Goal: Information Seeking & Learning: Find specific fact

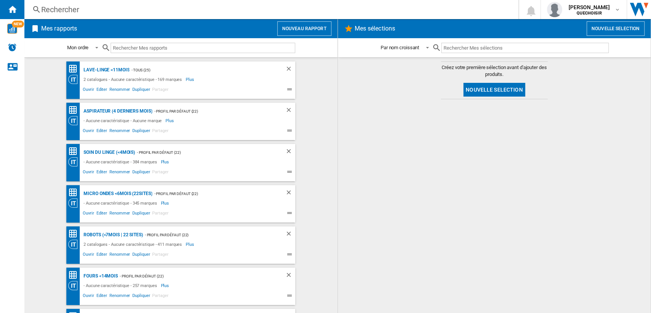
click at [98, 10] on div "Rechercher" at bounding box center [269, 9] width 457 height 11
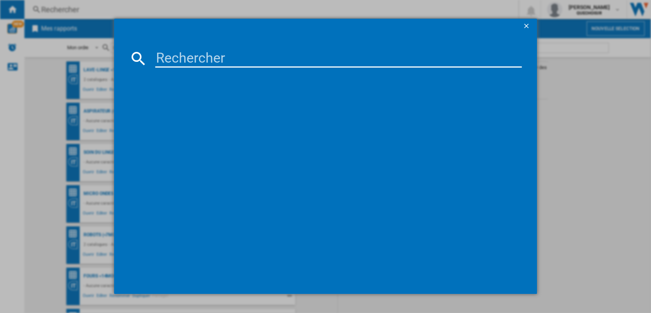
click at [175, 57] on input at bounding box center [338, 58] width 367 height 18
paste input "YY5511FE"
type input "YY5511"
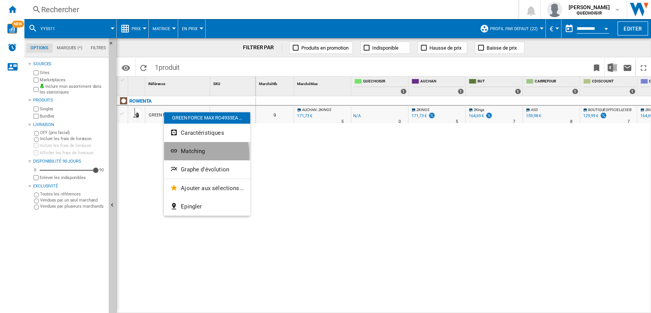
click at [183, 155] on button "Matching" at bounding box center [207, 151] width 86 height 18
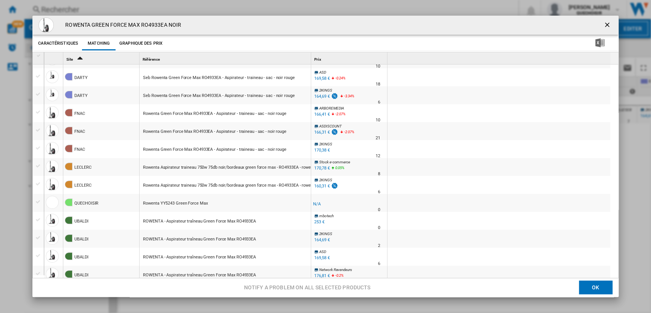
scroll to position [2, 0]
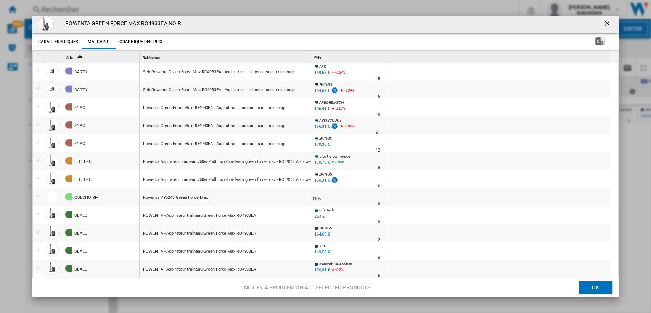
click at [600, 24] on button "Product popup" at bounding box center [607, 23] width 15 height 15
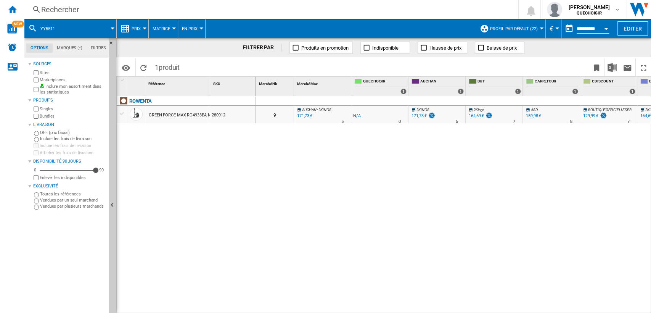
click at [177, 153] on div "ROWENTA GREEN FORCE MAX RO4933EA NOIR 280912" at bounding box center [186, 202] width 139 height 213
click at [51, 82] on label "Marketplaces" at bounding box center [73, 80] width 66 height 6
click at [43, 117] on label "Bundles" at bounding box center [73, 116] width 66 height 6
click at [534, 31] on button "Profil par défaut (22)" at bounding box center [515, 28] width 51 height 19
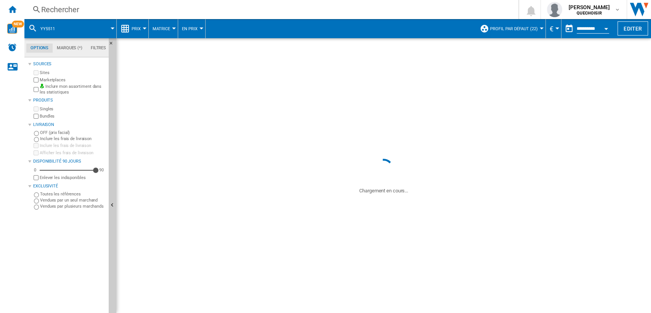
click at [504, 113] on div "2Kings -1.0 % 164,69 € % N/A 7 2Kings" at bounding box center [494, 117] width 54 height 18
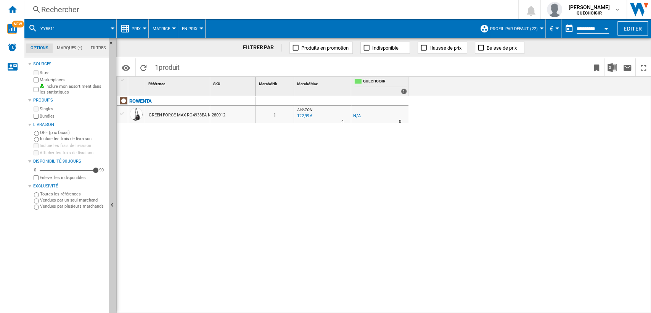
click at [511, 31] on span "Profil par défaut (22)" at bounding box center [514, 28] width 48 height 5
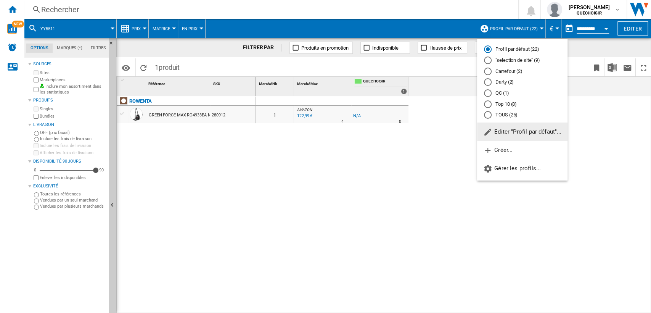
click at [501, 114] on md-radio-button "TOUS (25)" at bounding box center [522, 114] width 77 height 7
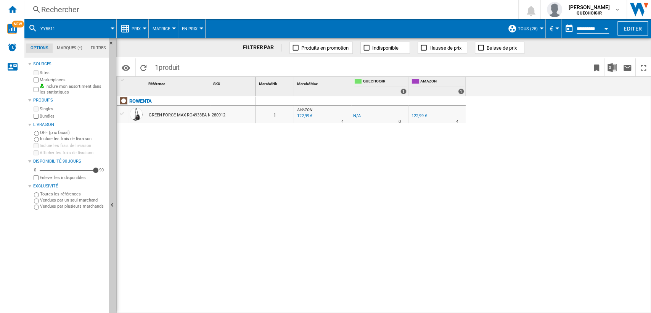
click at [234, 190] on div "ROWENTA GREEN FORCE MAX RO4933EA NOIR 280912" at bounding box center [186, 202] width 139 height 213
click at [416, 115] on div "122,99 €" at bounding box center [418, 115] width 15 height 5
click at [292, 11] on div "Rechercher" at bounding box center [269, 9] width 457 height 11
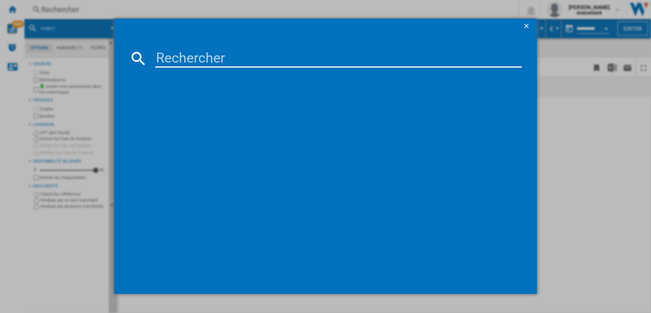
type input "3221616083080"
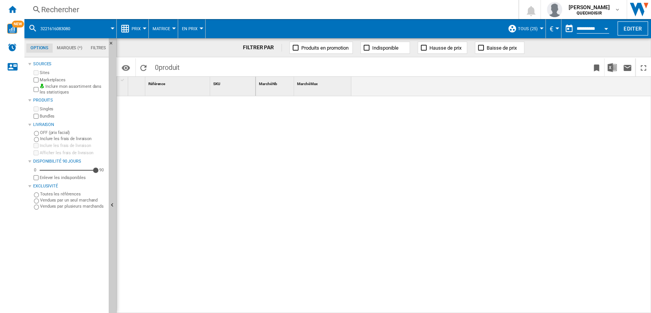
click at [140, 13] on div "Rechercher" at bounding box center [269, 9] width 457 height 11
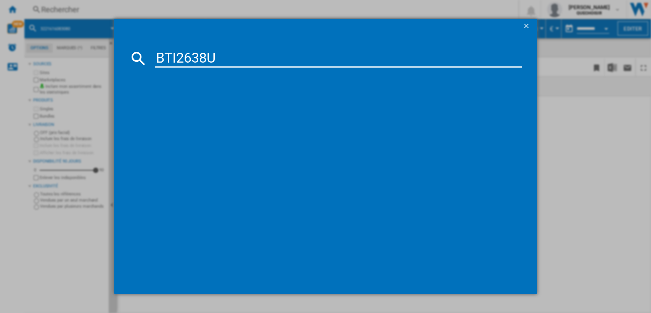
type input "BTI2638"
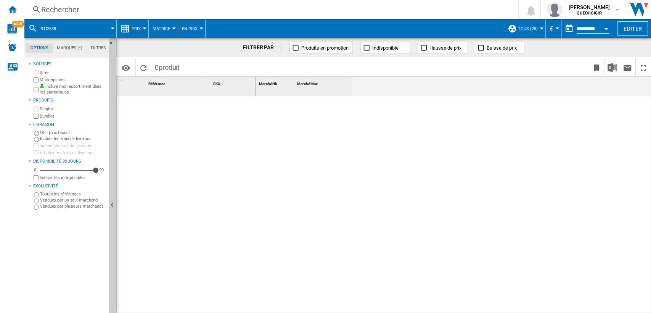
click at [141, 13] on div "Rechercher" at bounding box center [269, 9] width 457 height 11
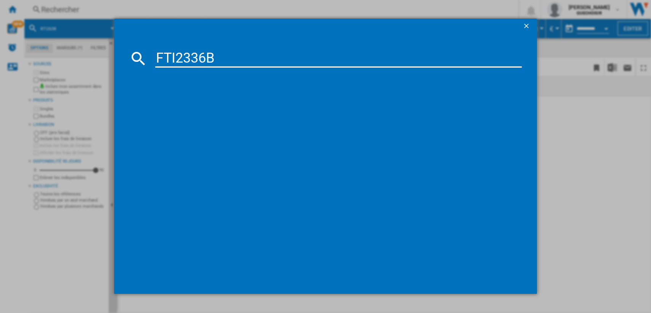
type input "FTI2336B"
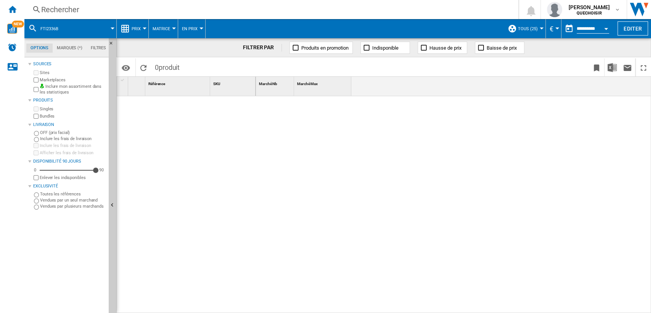
click at [239, 10] on div "Rechercher" at bounding box center [269, 9] width 457 height 11
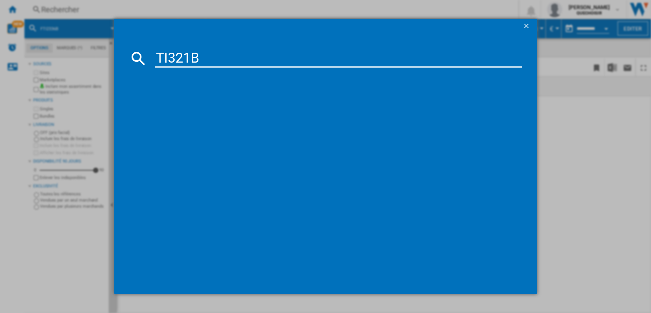
type input "TI321B"
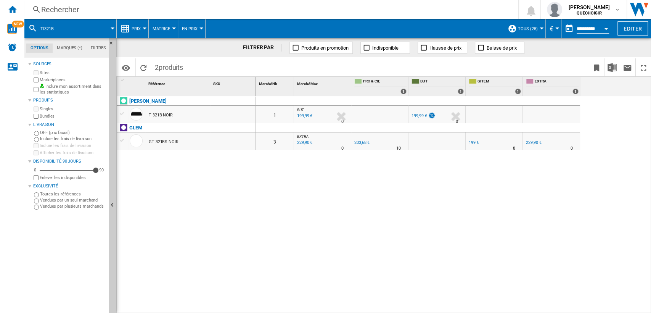
click at [419, 115] on div "199,99 €" at bounding box center [418, 115] width 15 height 5
click at [196, 0] on div "Rechercher Rechercher 0 [PERSON_NAME] QUECHOISIR QUECHOISIR Mes paramètres Se d…" at bounding box center [337, 9] width 626 height 19
click at [197, 8] on div "Rechercher" at bounding box center [269, 9] width 457 height 11
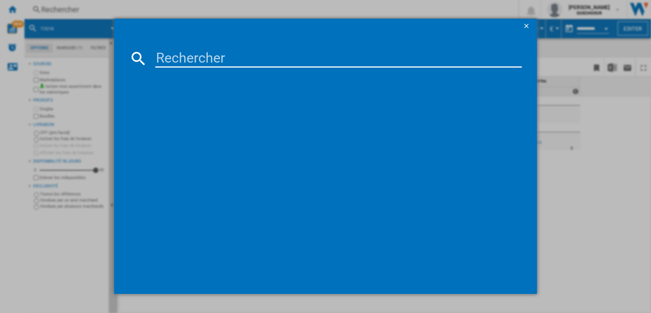
type input "BTI528B"
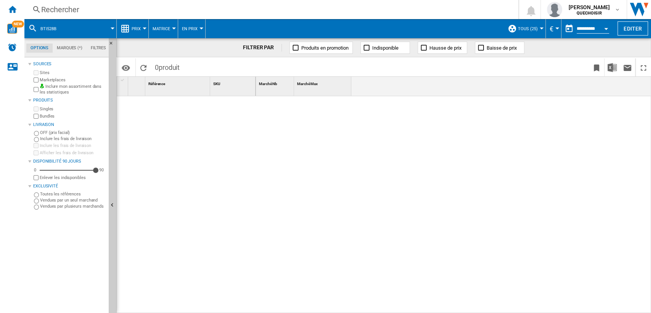
click at [189, 6] on div "Rechercher" at bounding box center [269, 9] width 457 height 11
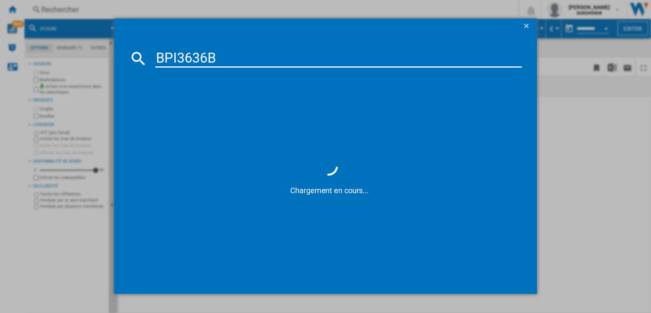
click at [194, 51] on input "BPI3636B" at bounding box center [338, 58] width 367 height 18
click at [178, 53] on input "BPI3636B" at bounding box center [338, 58] width 367 height 18
drag, startPoint x: 198, startPoint y: 57, endPoint x: 202, endPoint y: 57, distance: 4.2
click at [202, 57] on input "BPI 636B" at bounding box center [338, 58] width 367 height 18
type input "BPI 63 B"
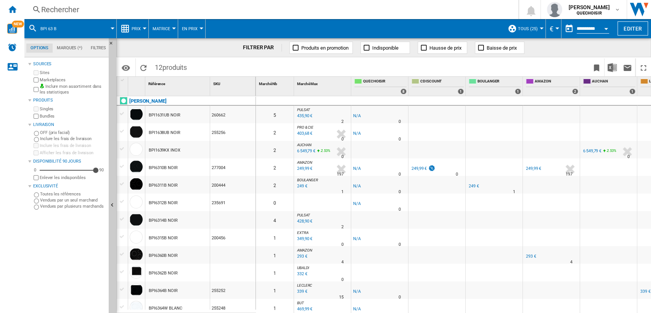
click at [88, 9] on div "Rechercher" at bounding box center [269, 9] width 457 height 11
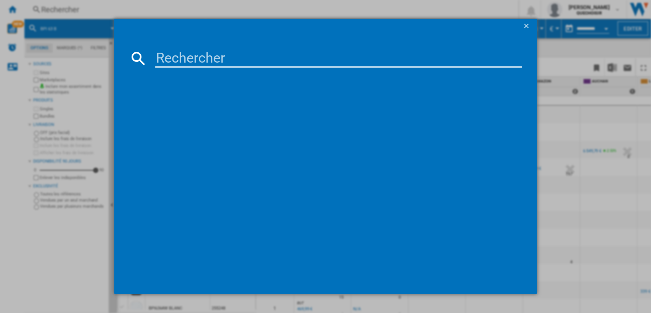
type input "BPI3636B"
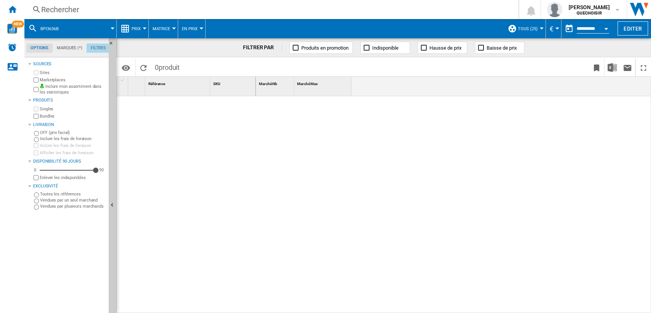
click at [96, 47] on md-tab-item "Filtres" at bounding box center [99, 47] width 24 height 9
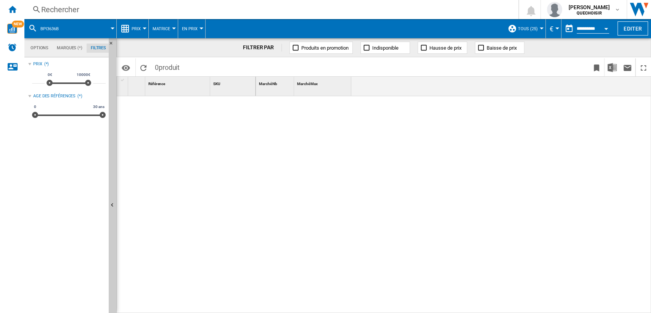
click at [193, 10] on div "Rechercher" at bounding box center [269, 9] width 457 height 11
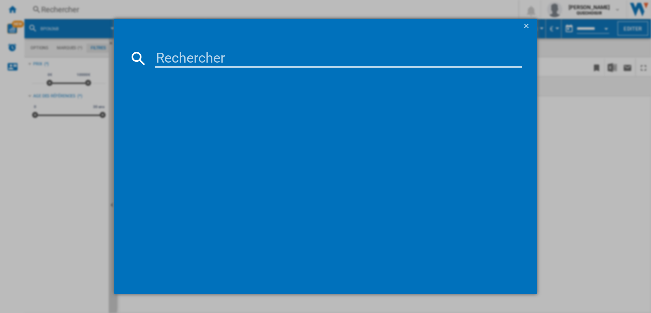
type input "BPI6362B"
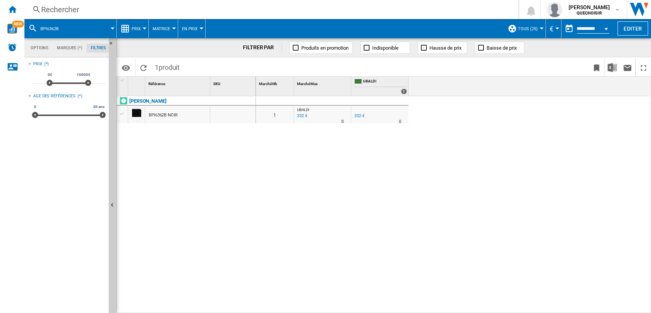
click at [357, 114] on div "332 €" at bounding box center [359, 115] width 10 height 5
click at [157, 12] on div "Rechercher" at bounding box center [269, 9] width 457 height 11
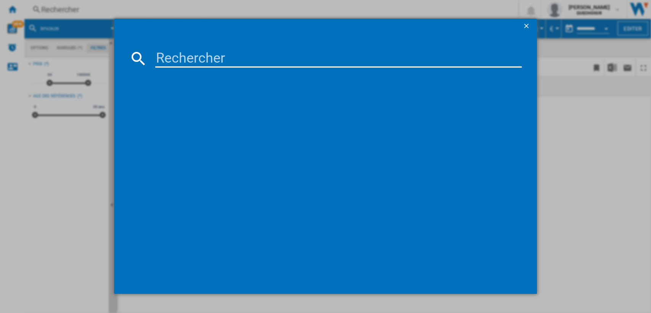
type input "BPI163DUB"
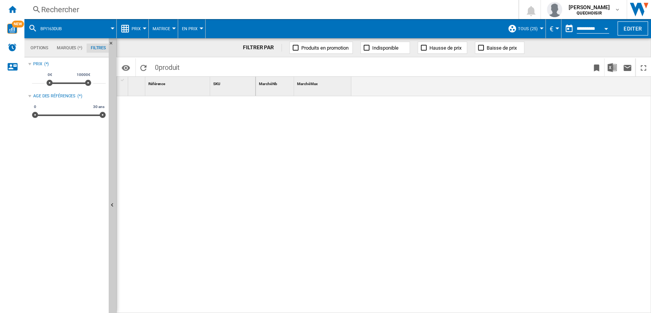
click at [162, 11] on div "Rechercher" at bounding box center [269, 9] width 457 height 11
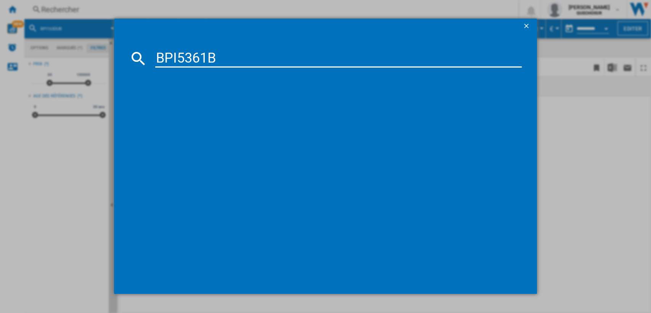
drag, startPoint x: 183, startPoint y: 58, endPoint x: 179, endPoint y: 56, distance: 4.8
click at [179, 56] on input "BPI5361B" at bounding box center [338, 58] width 367 height 18
drag, startPoint x: 195, startPoint y: 51, endPoint x: 201, endPoint y: 52, distance: 5.4
click at [201, 52] on input "BPI 361B" at bounding box center [338, 58] width 367 height 18
type input "BPI 36 B"
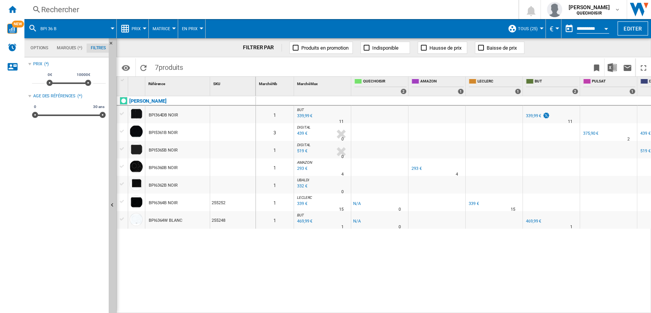
click at [171, 278] on div "[PERSON_NAME] BPI364DB NOIR BPI5361B NOIR BPI5365B NOIR BPI6360B NOIR BPI6362B …" at bounding box center [186, 202] width 139 height 213
click at [169, 29] on button "Matrice" at bounding box center [162, 28] width 21 height 19
click at [168, 67] on span "Classement" at bounding box center [169, 65] width 31 height 7
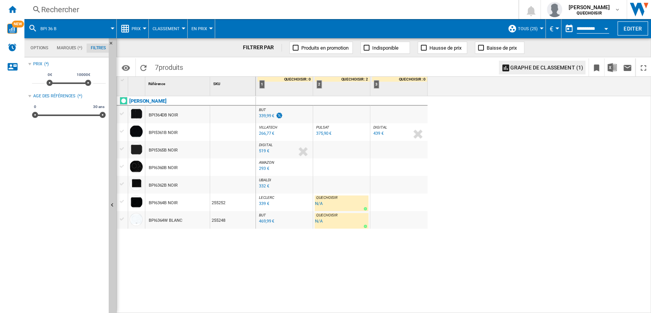
click at [322, 133] on div "375,90 €" at bounding box center [323, 133] width 15 height 5
click at [331, 132] on div "375,90 €" at bounding box center [323, 133] width 15 height 5
click at [260, 168] on div "293 €" at bounding box center [264, 168] width 10 height 5
click at [148, 10] on div "Rechercher" at bounding box center [269, 9] width 457 height 11
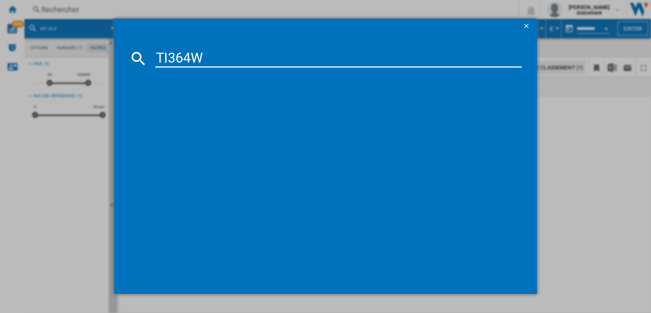
type input "TI364W"
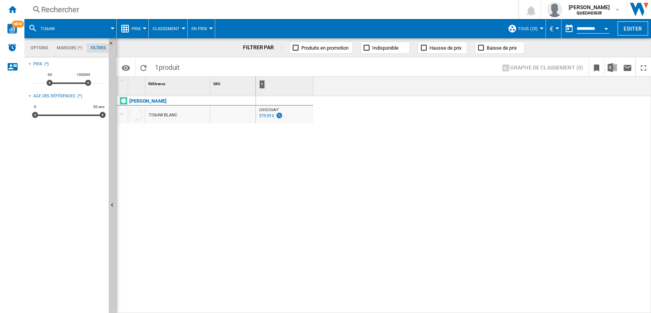
click at [266, 115] on div "379,99 €" at bounding box center [266, 115] width 15 height 5
click at [152, 13] on div "Rechercher" at bounding box center [269, 9] width 457 height 11
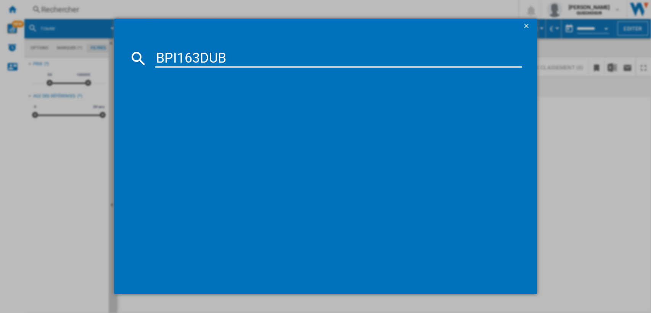
type input "BPI163DUB"
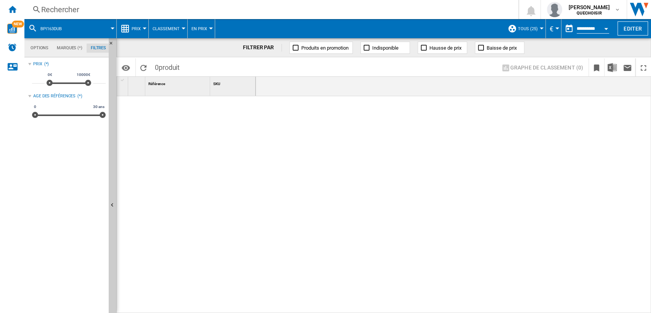
click at [149, 12] on div "Rechercher" at bounding box center [269, 9] width 457 height 11
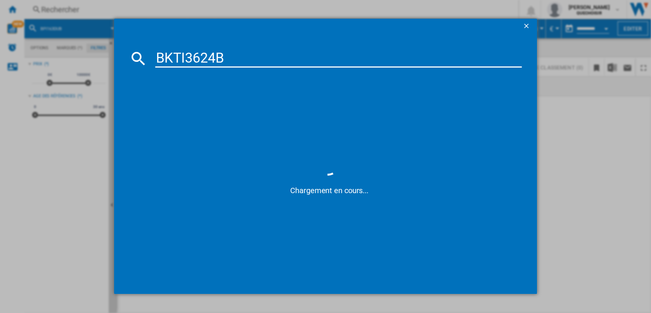
drag, startPoint x: 231, startPoint y: 53, endPoint x: 134, endPoint y: 47, distance: 96.7
click at [134, 47] on md-dialog-content "BKTI3624B Chargement en cours..." at bounding box center [325, 164] width 423 height 260
paste input "TI350"
type input "BTI3504B"
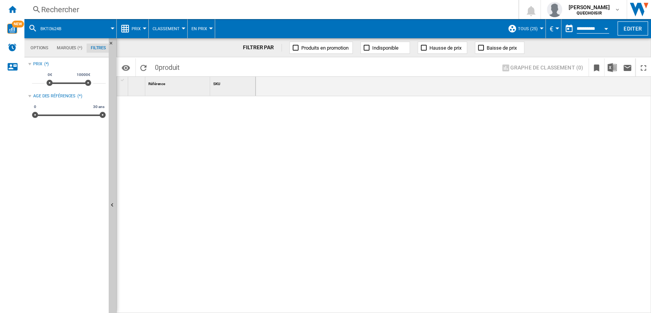
click at [144, 10] on div "Rechercher" at bounding box center [269, 9] width 457 height 11
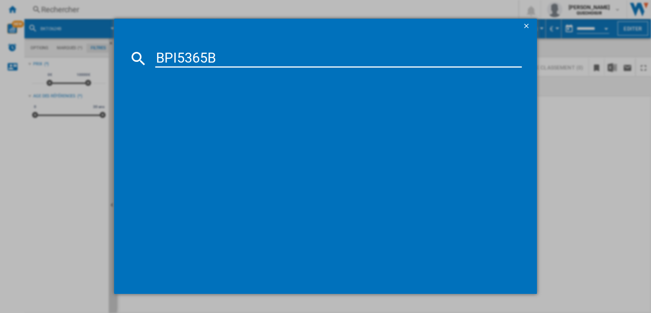
type input "BPI5365B"
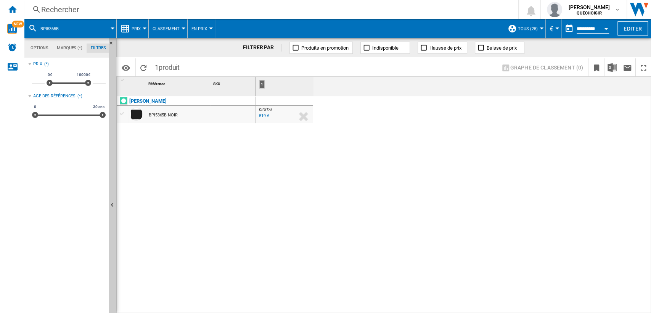
click at [262, 115] on div "519 €" at bounding box center [264, 115] width 10 height 5
click at [139, 11] on div "Rechercher" at bounding box center [269, 9] width 457 height 11
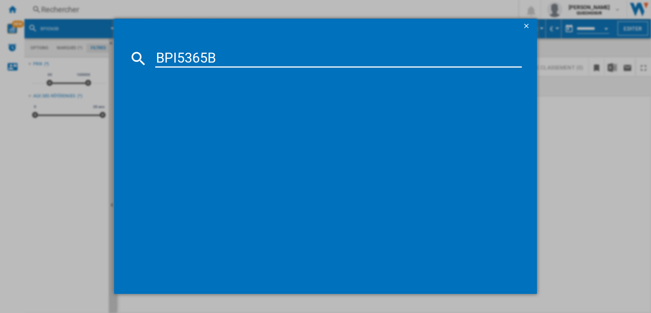
type input "BPI5365"
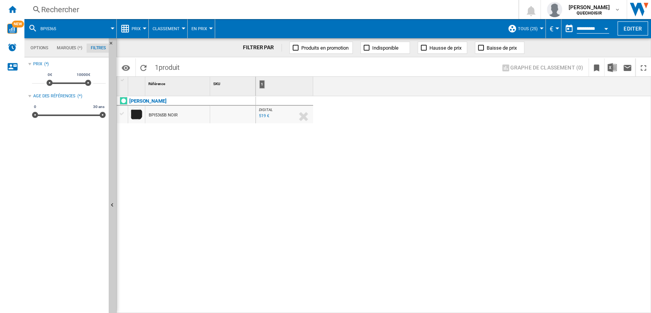
click at [114, 11] on div "Rechercher" at bounding box center [269, 9] width 457 height 11
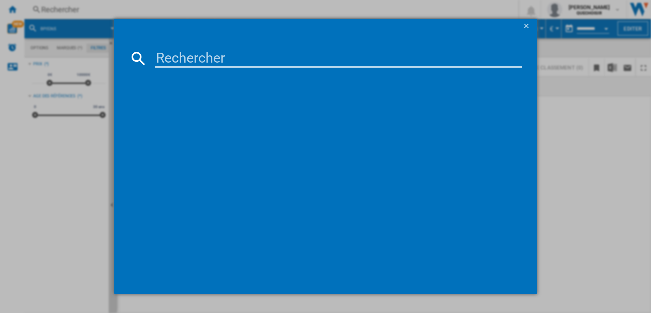
type input "BPI1638KB"
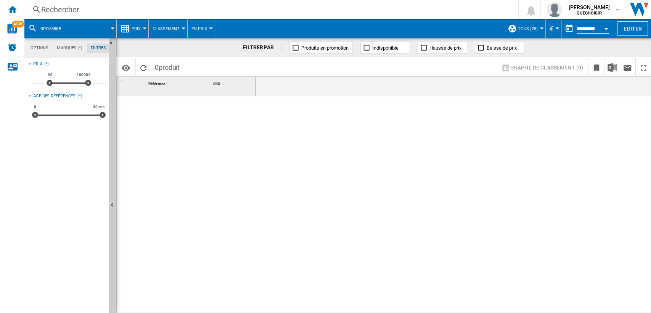
click at [618, 144] on div at bounding box center [453, 204] width 395 height 217
